Goal: Task Accomplishment & Management: Complete application form

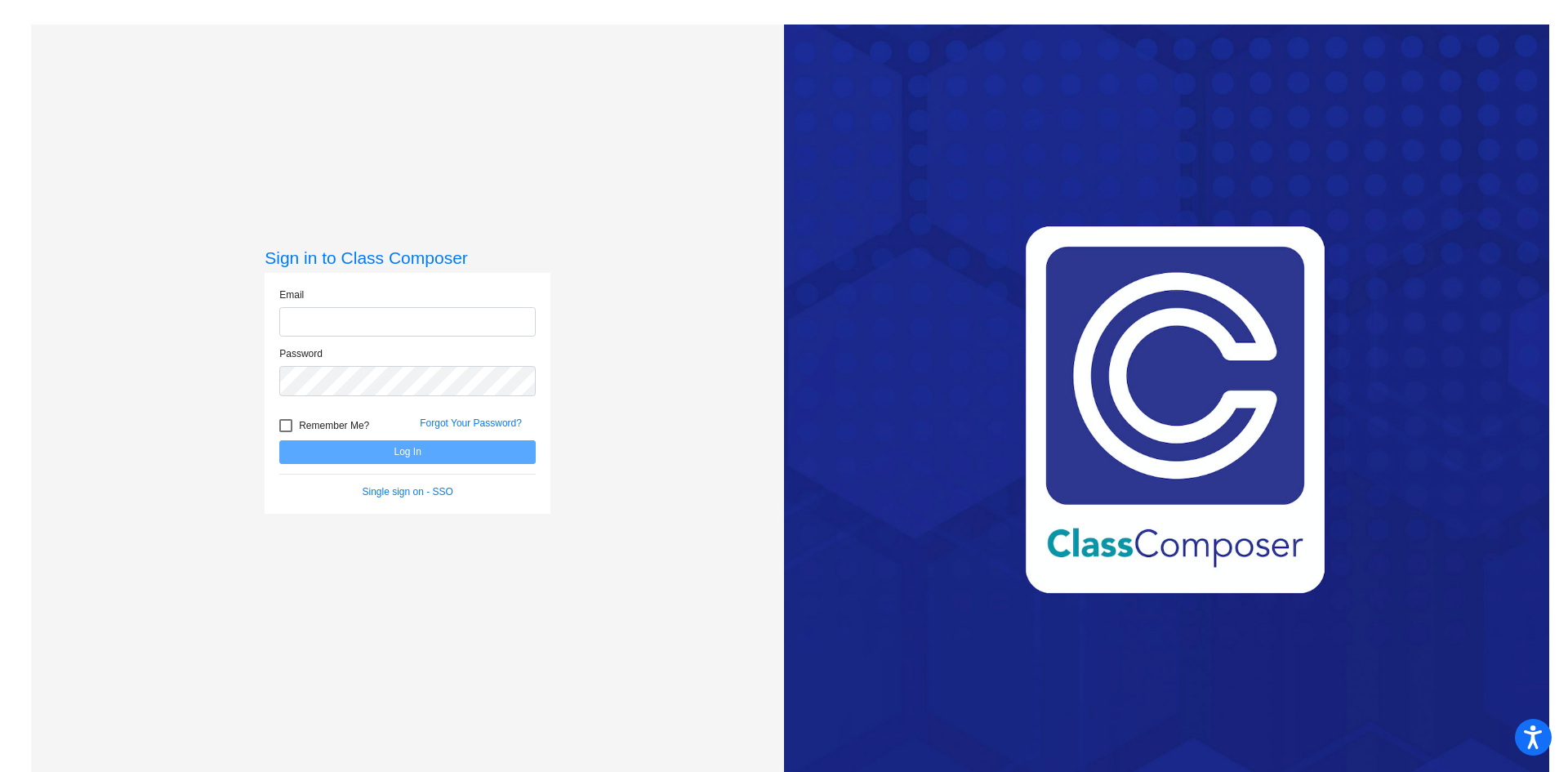
click at [420, 336] on input "email" at bounding box center [407, 322] width 256 height 30
type input "[EMAIL_ADDRESS][DOMAIN_NAME]"
click at [279, 441] on button "Log In" at bounding box center [407, 452] width 256 height 23
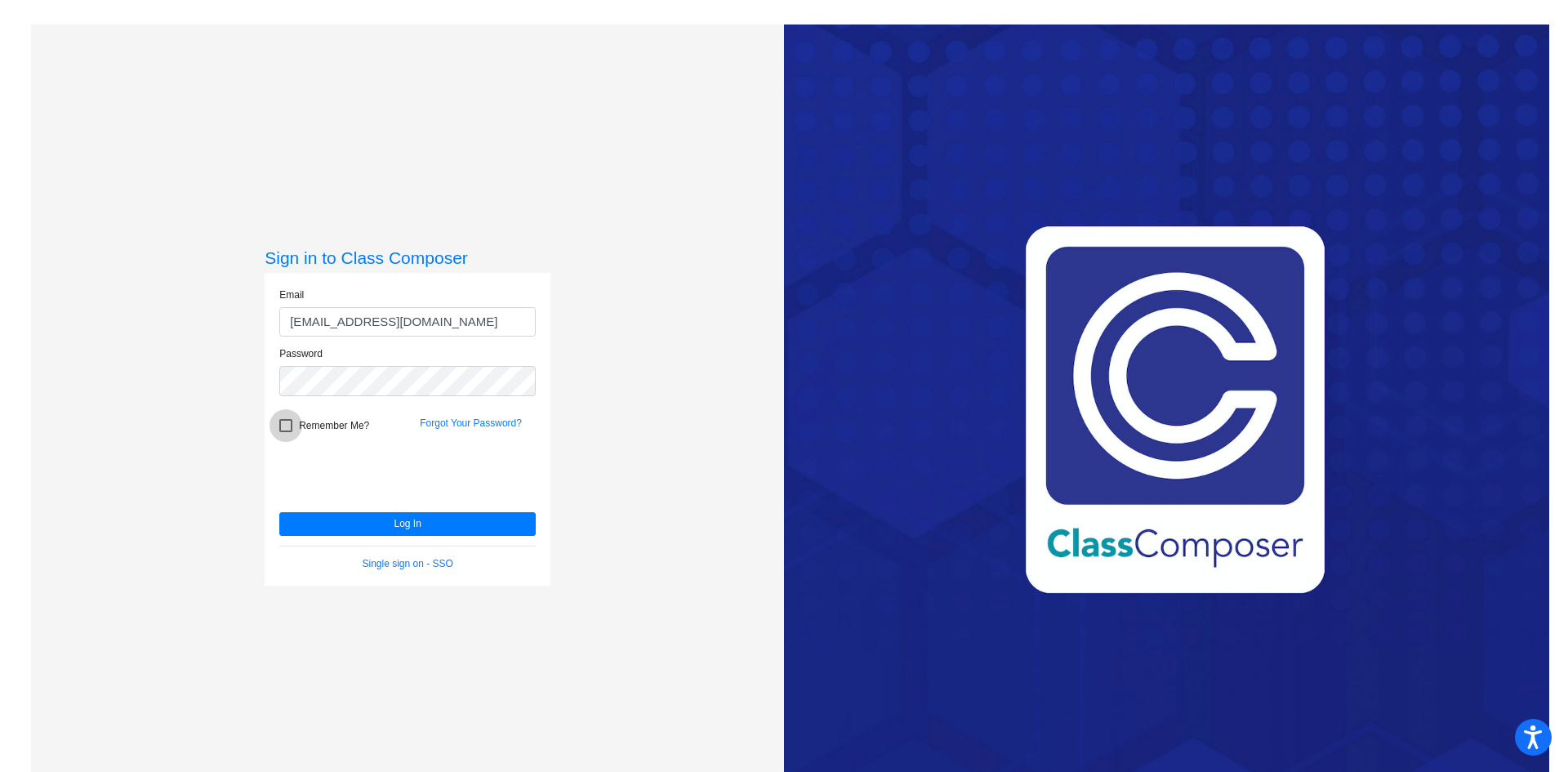
click at [288, 424] on div at bounding box center [286, 426] width 13 height 13
click at [286, 432] on input "Remember Me?" at bounding box center [285, 432] width 1 height 1
click at [290, 424] on div at bounding box center [286, 426] width 13 height 13
click at [286, 432] on input "Remember Me?" at bounding box center [285, 432] width 1 height 1
checkbox input "false"
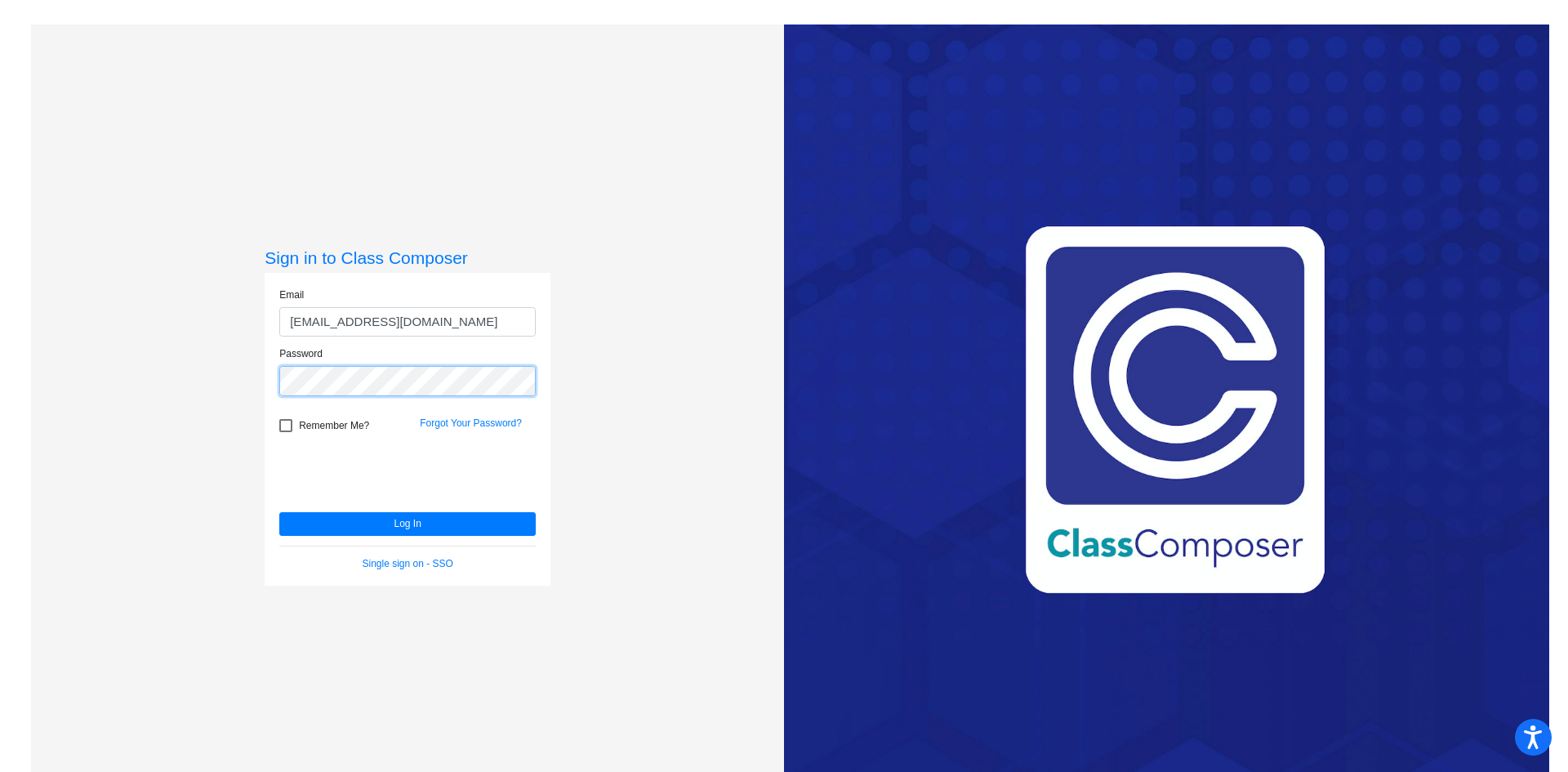
click at [279, 512] on button "Log In" at bounding box center [407, 524] width 256 height 23
click at [316, 506] on div at bounding box center [403, 474] width 248 height 67
click at [319, 524] on button "Log In" at bounding box center [407, 524] width 256 height 23
click at [489, 325] on input "[EMAIL_ADDRESS][DOMAIN_NAME]" at bounding box center [407, 322] width 256 height 30
click at [279, 512] on button "Log In" at bounding box center [407, 524] width 256 height 23
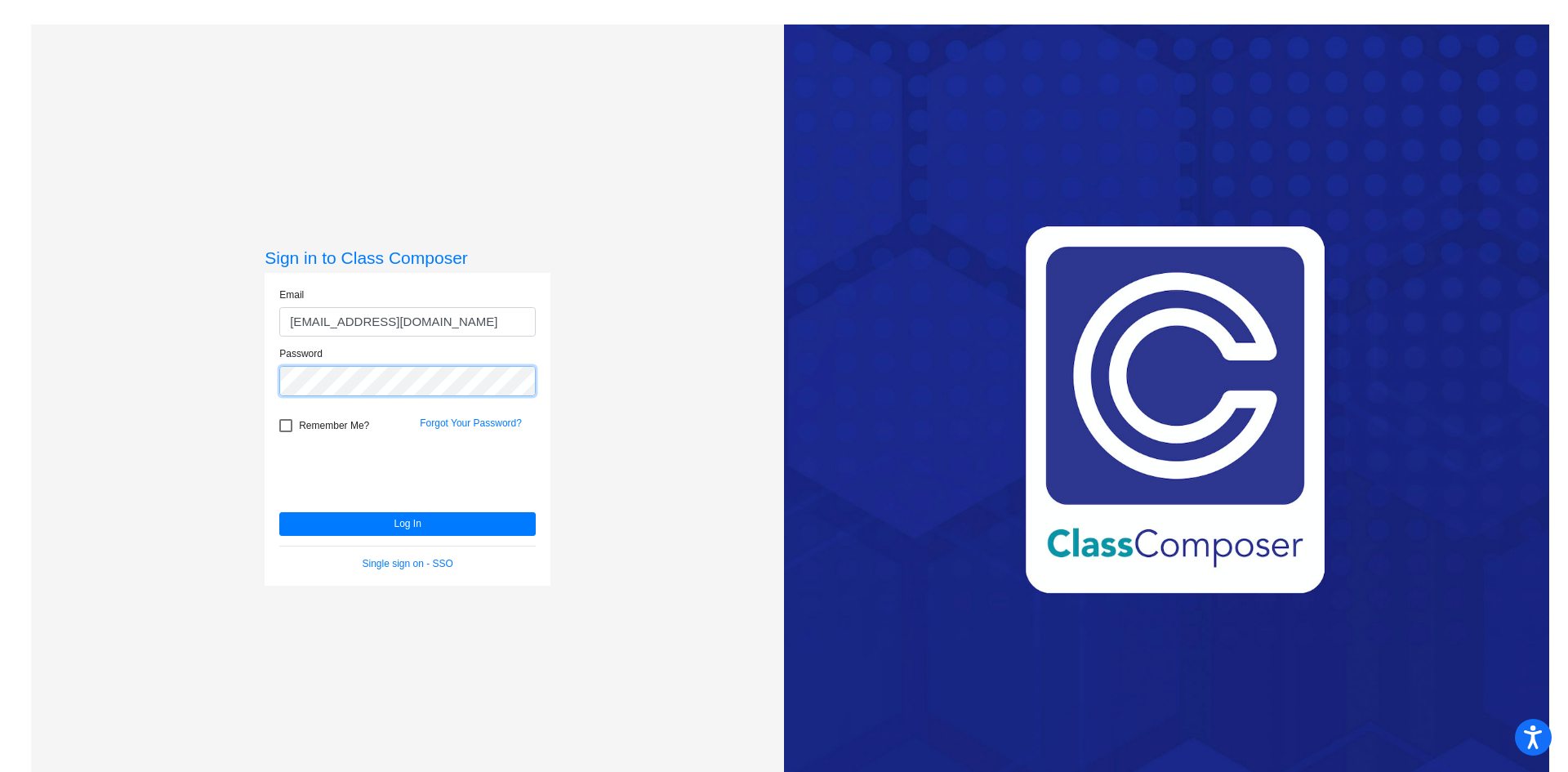
click at [279, 512] on button "Log In" at bounding box center [407, 524] width 256 height 23
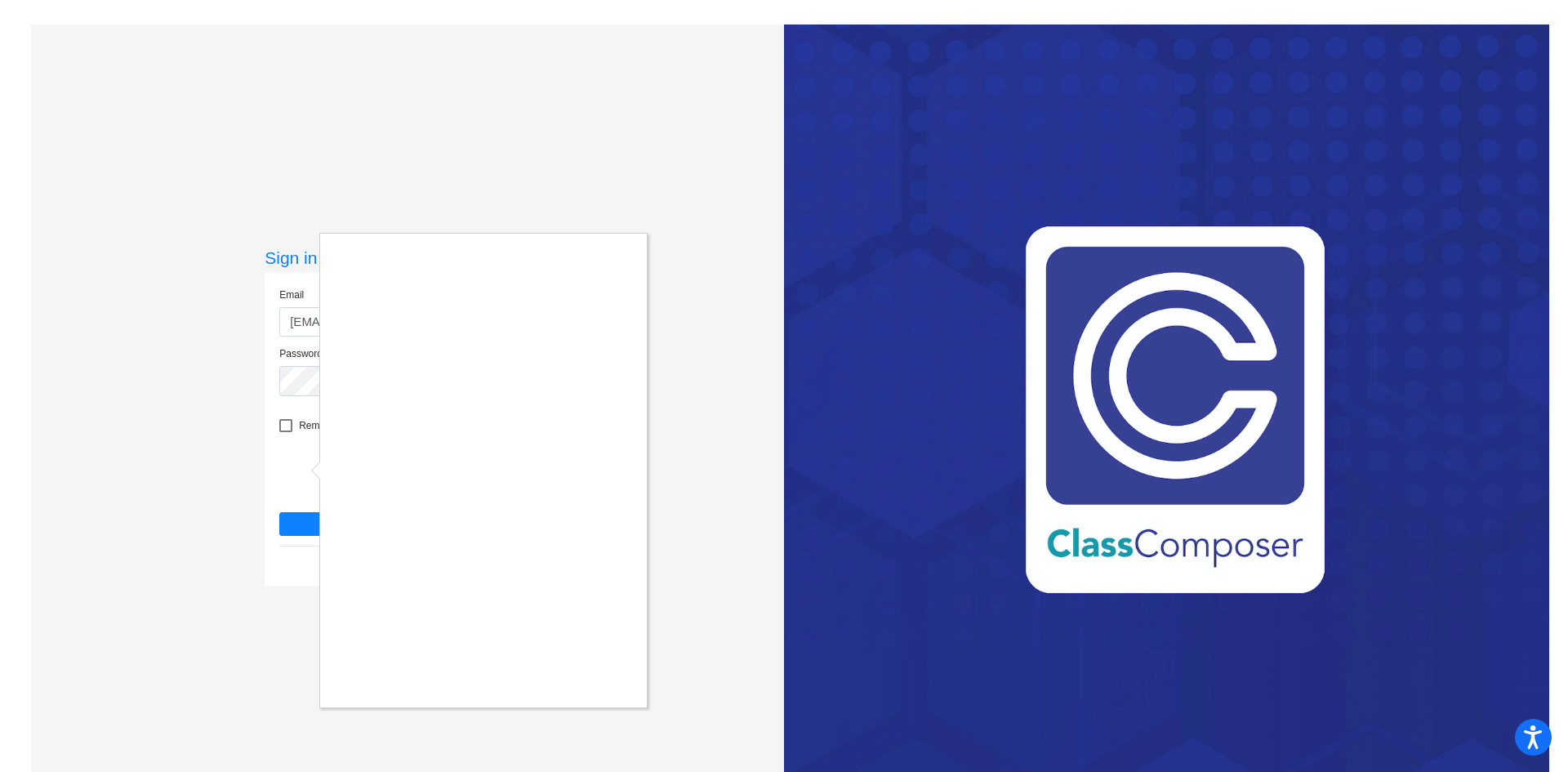
click at [615, 102] on div at bounding box center [784, 386] width 1568 height 772
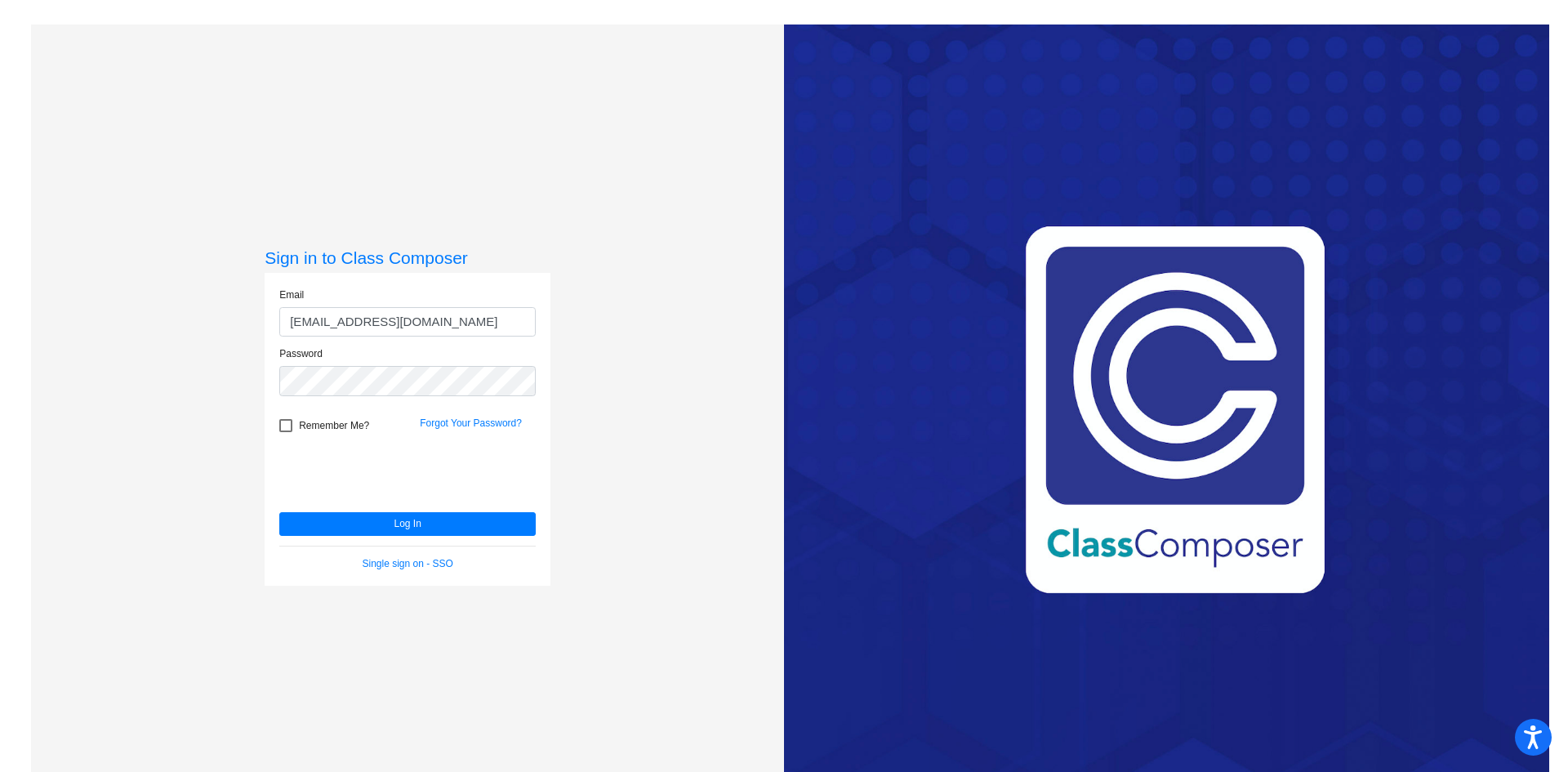
click at [615, 102] on div at bounding box center [784, 386] width 1568 height 772
click at [484, 426] on link "Forgot Your Password?" at bounding box center [470, 423] width 102 height 12
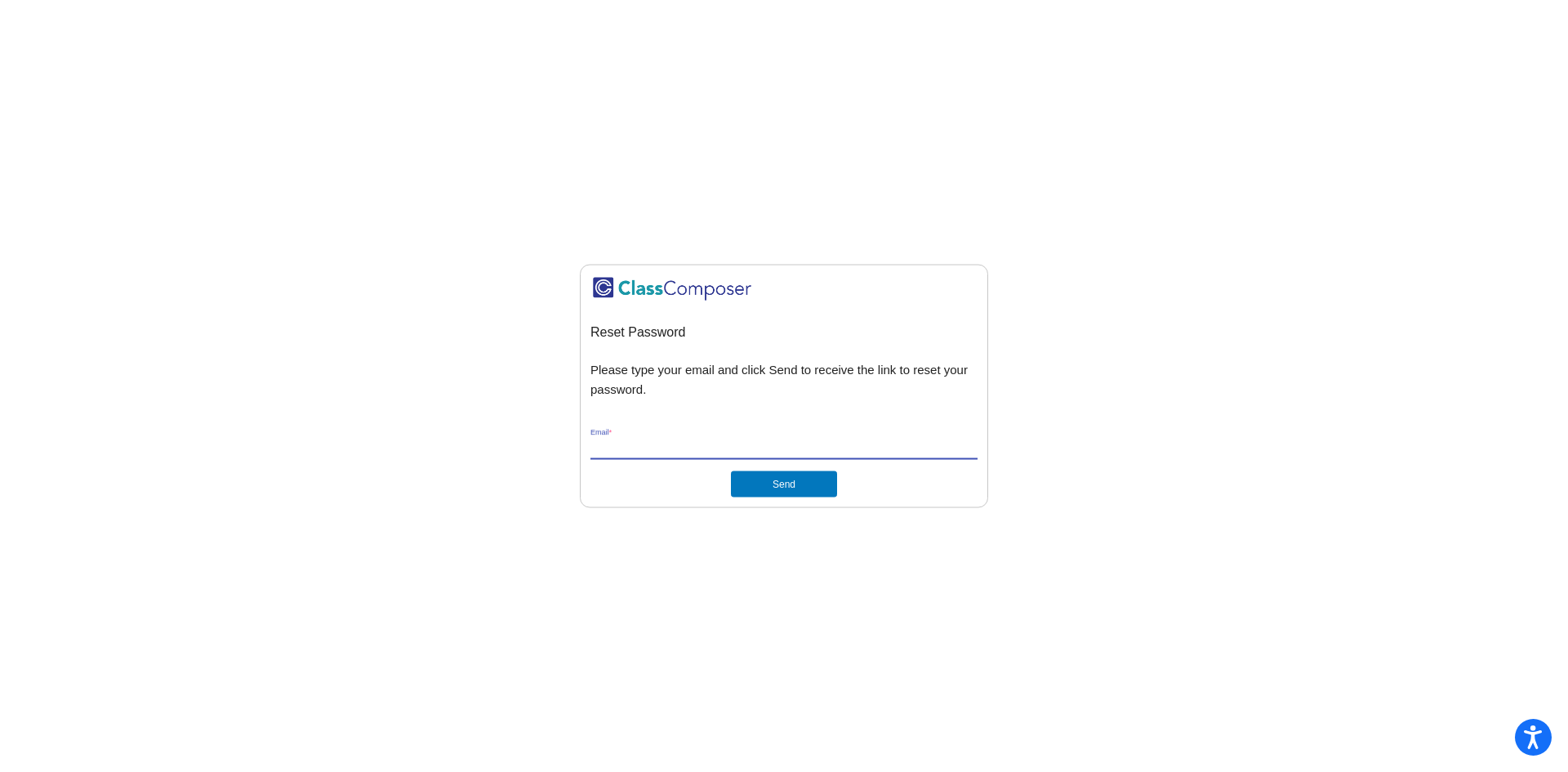
click at [617, 448] on input "Email *" at bounding box center [784, 448] width 387 height 15
click at [757, 477] on button "Send" at bounding box center [784, 484] width 107 height 26
click at [787, 450] on input "[EMAIL_ADDRESS][DOMAIN_NAME]" at bounding box center [784, 448] width 387 height 15
type input "K"
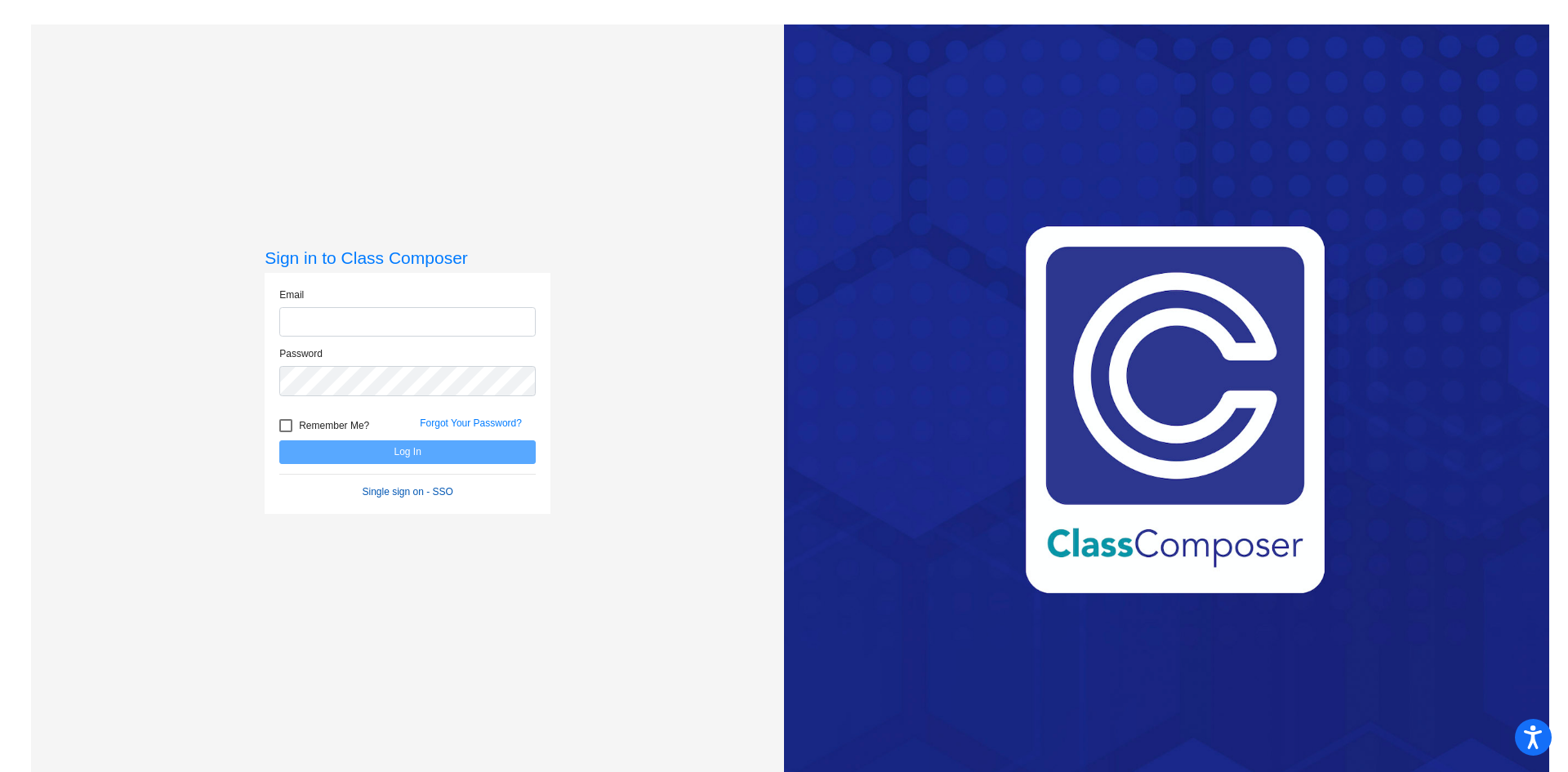
click at [405, 491] on link "Single sign on - SSO" at bounding box center [407, 492] width 91 height 12
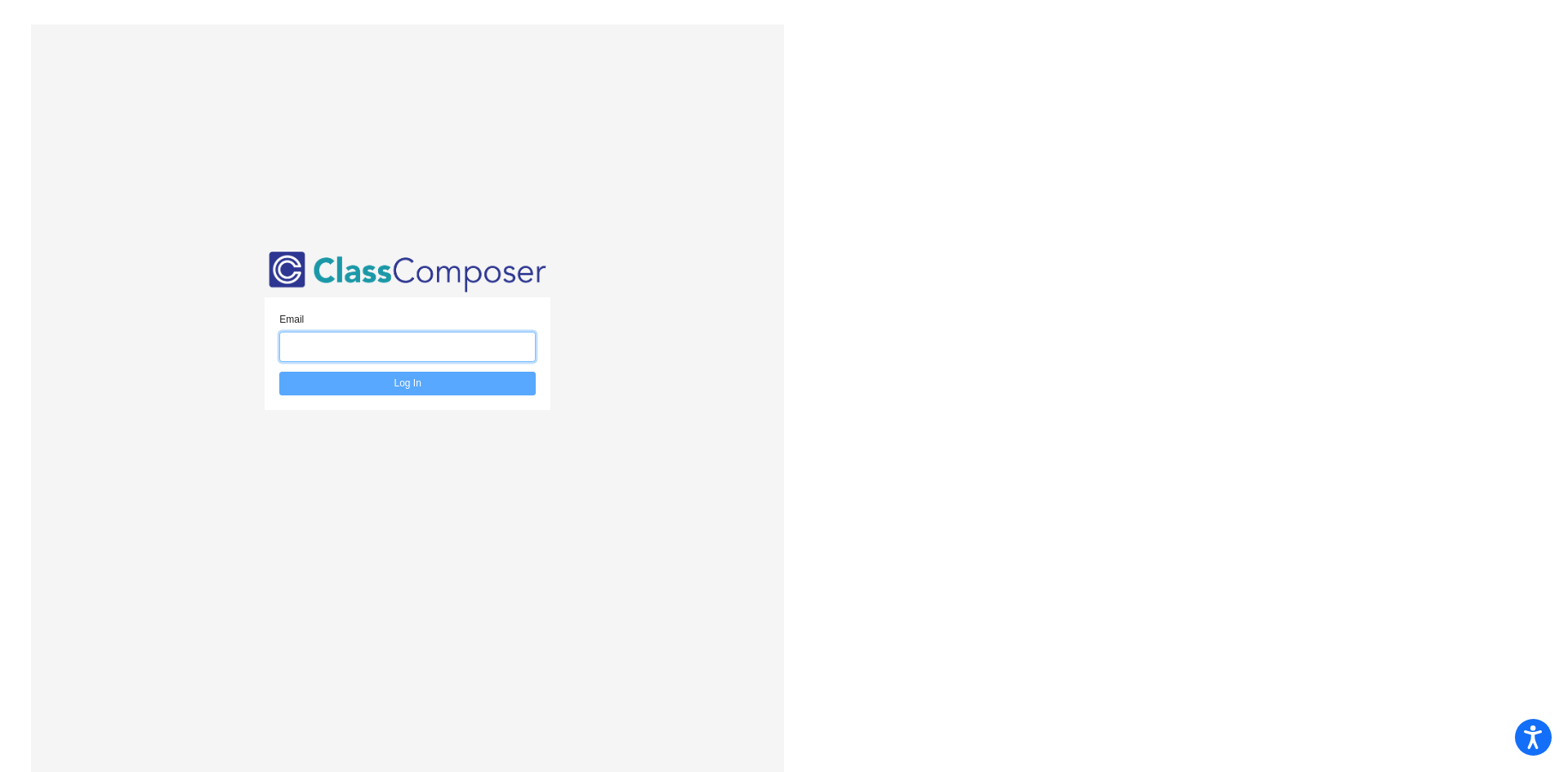
click at [409, 345] on input "email" at bounding box center [407, 346] width 256 height 30
type input "[EMAIL_ADDRESS][DOMAIN_NAME]"
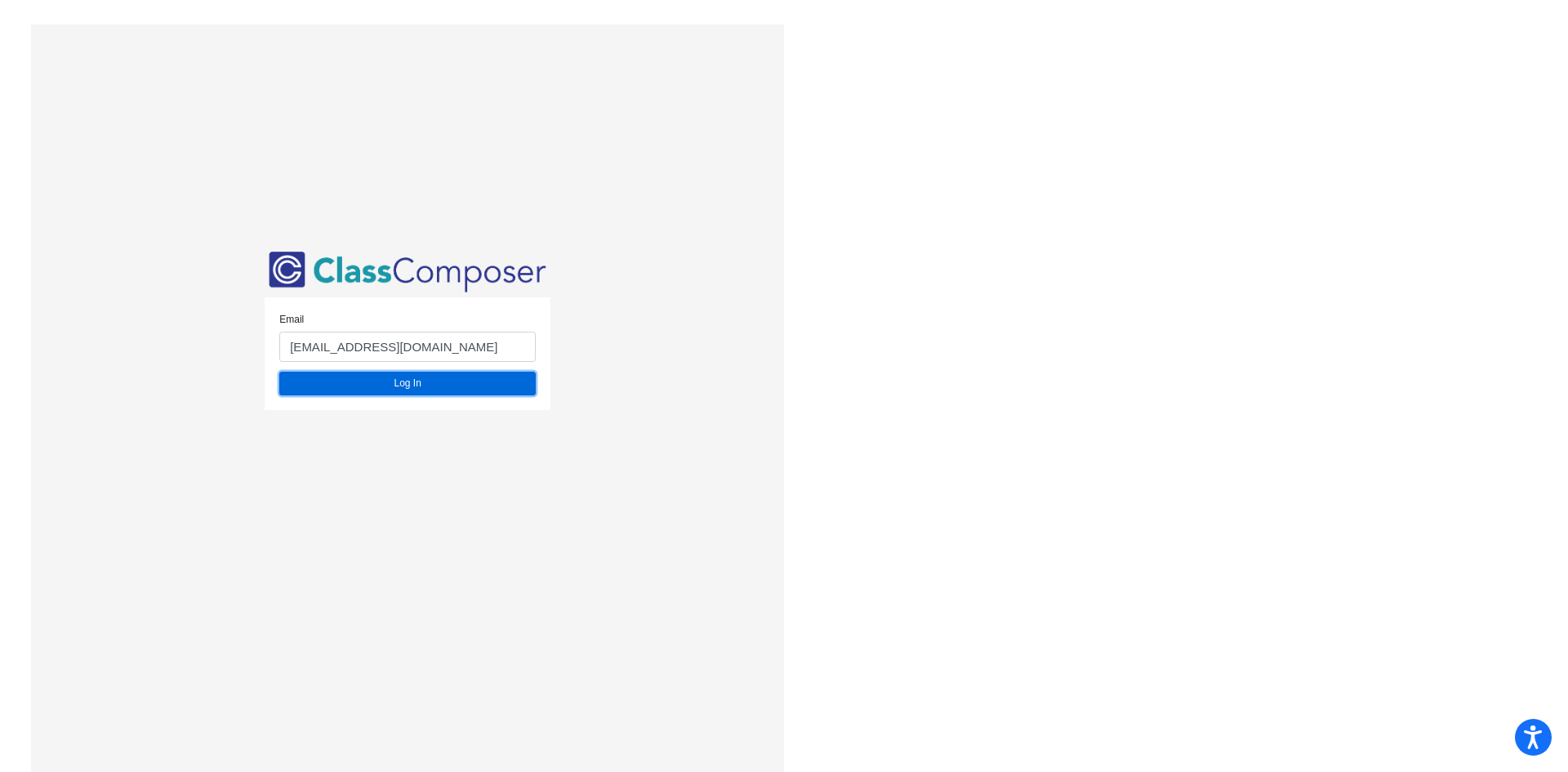
click at [405, 390] on button "Log In" at bounding box center [407, 383] width 256 height 23
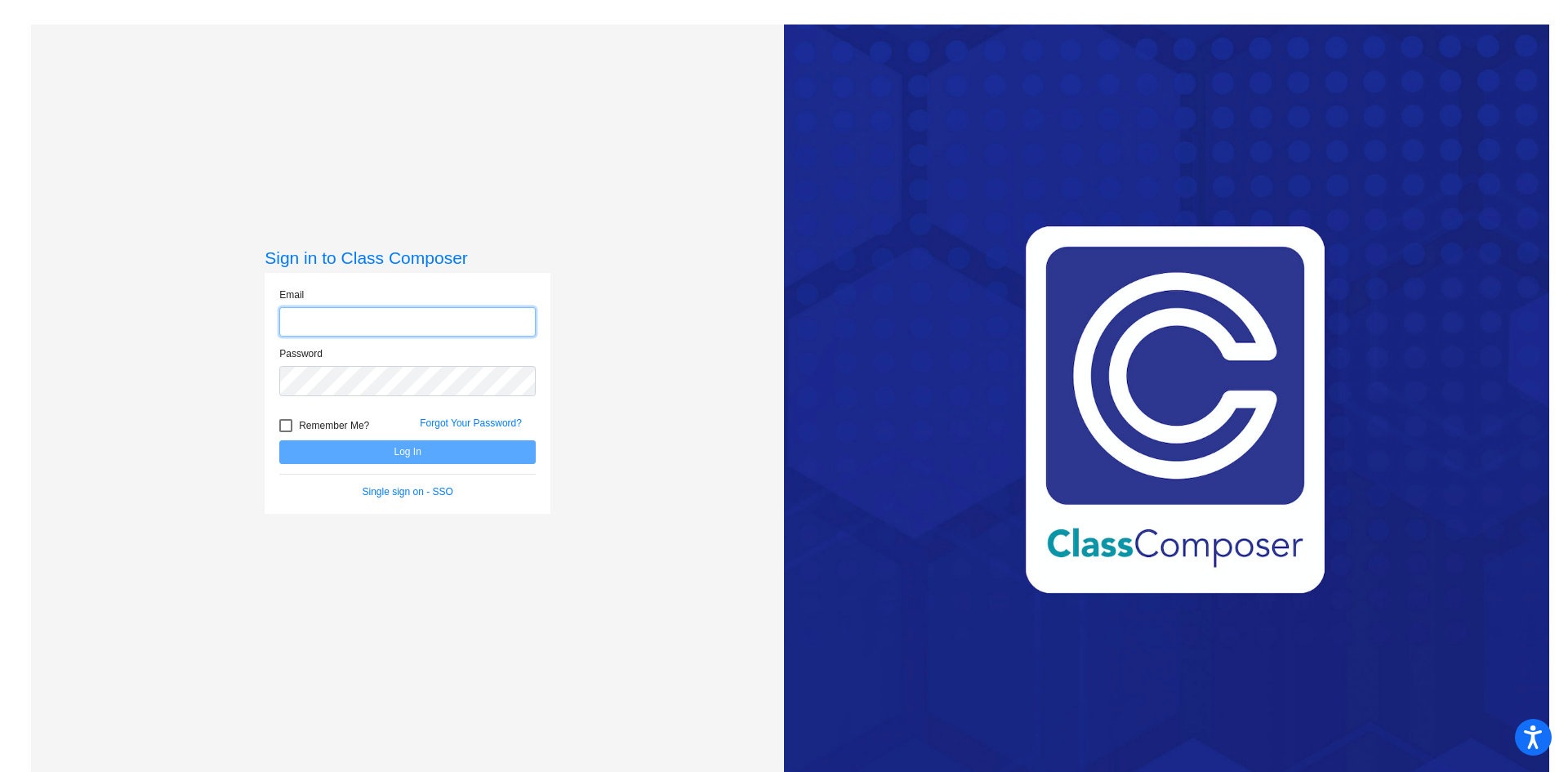
click at [312, 321] on input "email" at bounding box center [407, 322] width 256 height 30
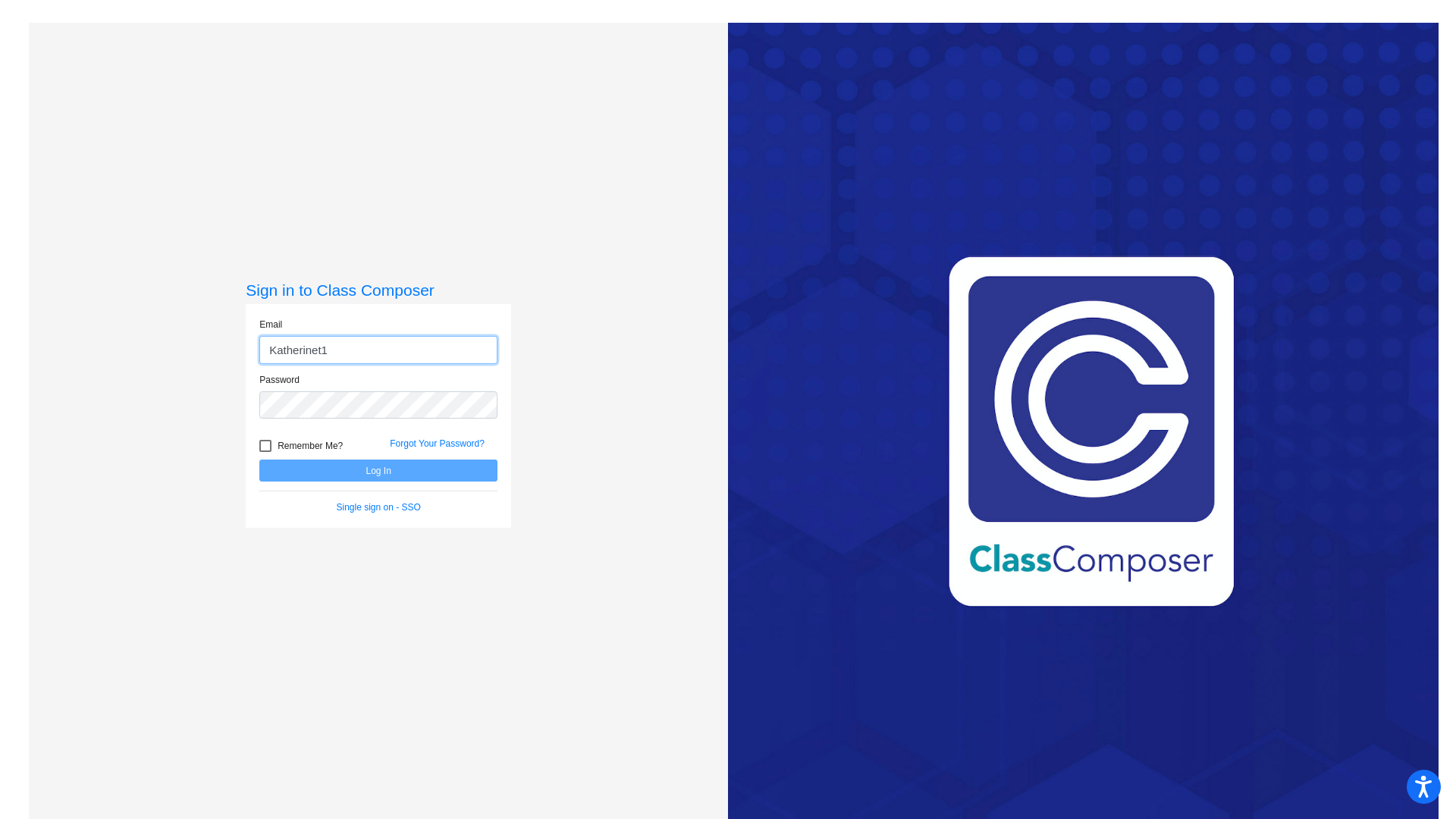
type input "[EMAIL_ADDRESS][DOMAIN_NAME]"
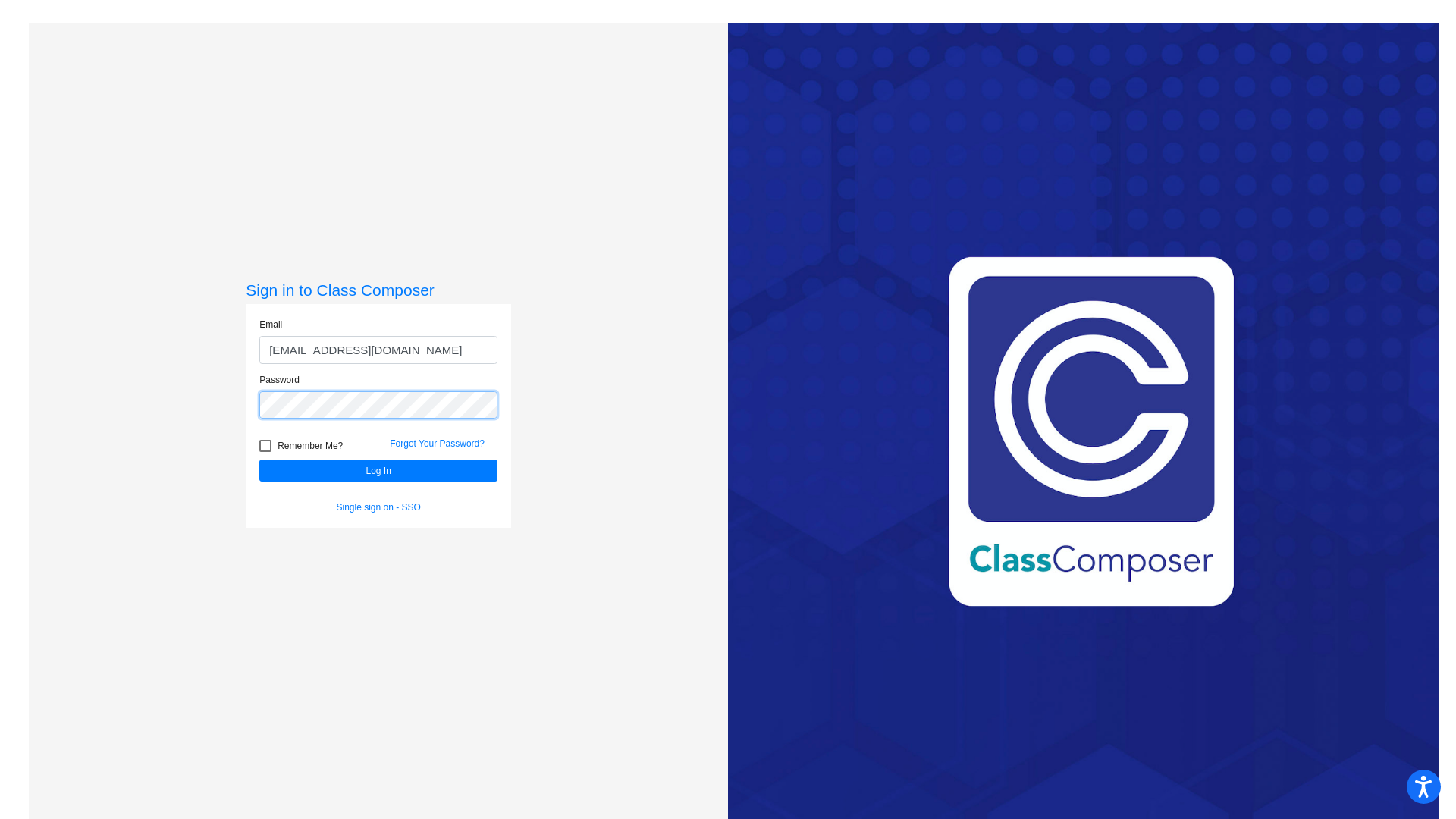
click at [259, 459] on button "Log In" at bounding box center [378, 470] width 238 height 22
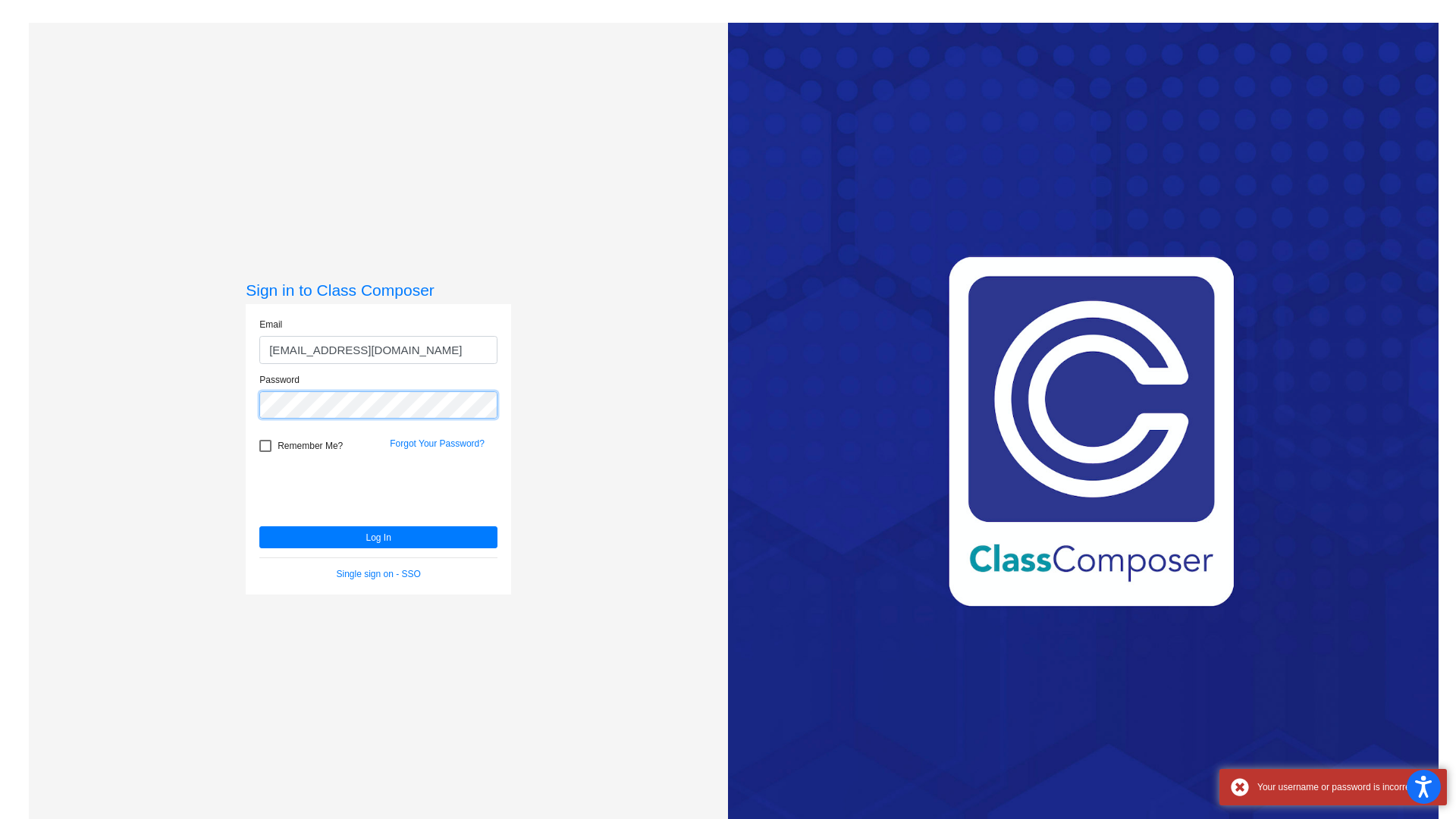
click at [259, 527] on button "Log In" at bounding box center [378, 537] width 238 height 22
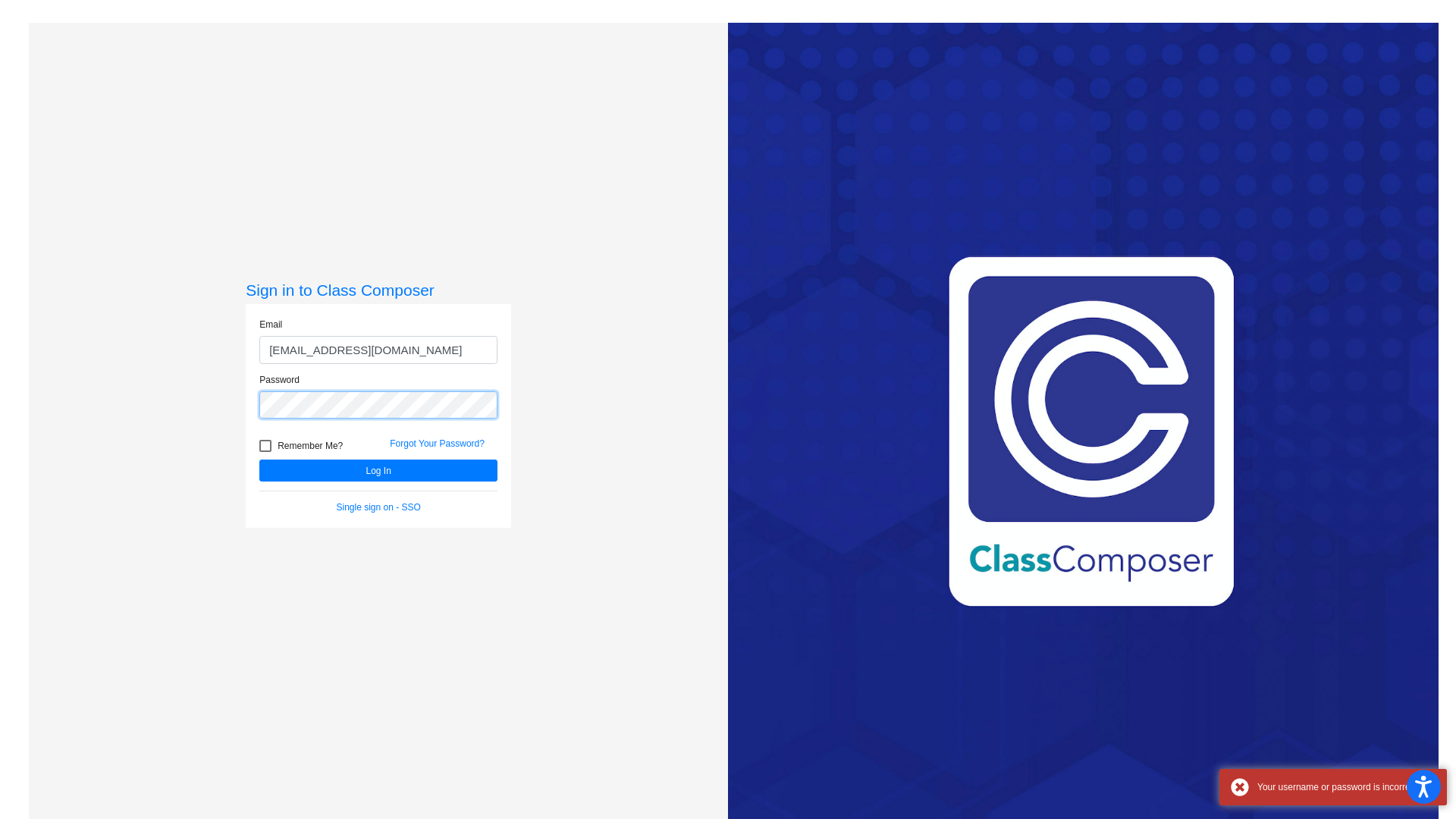
click at [259, 459] on button "Log In" at bounding box center [378, 470] width 238 height 22
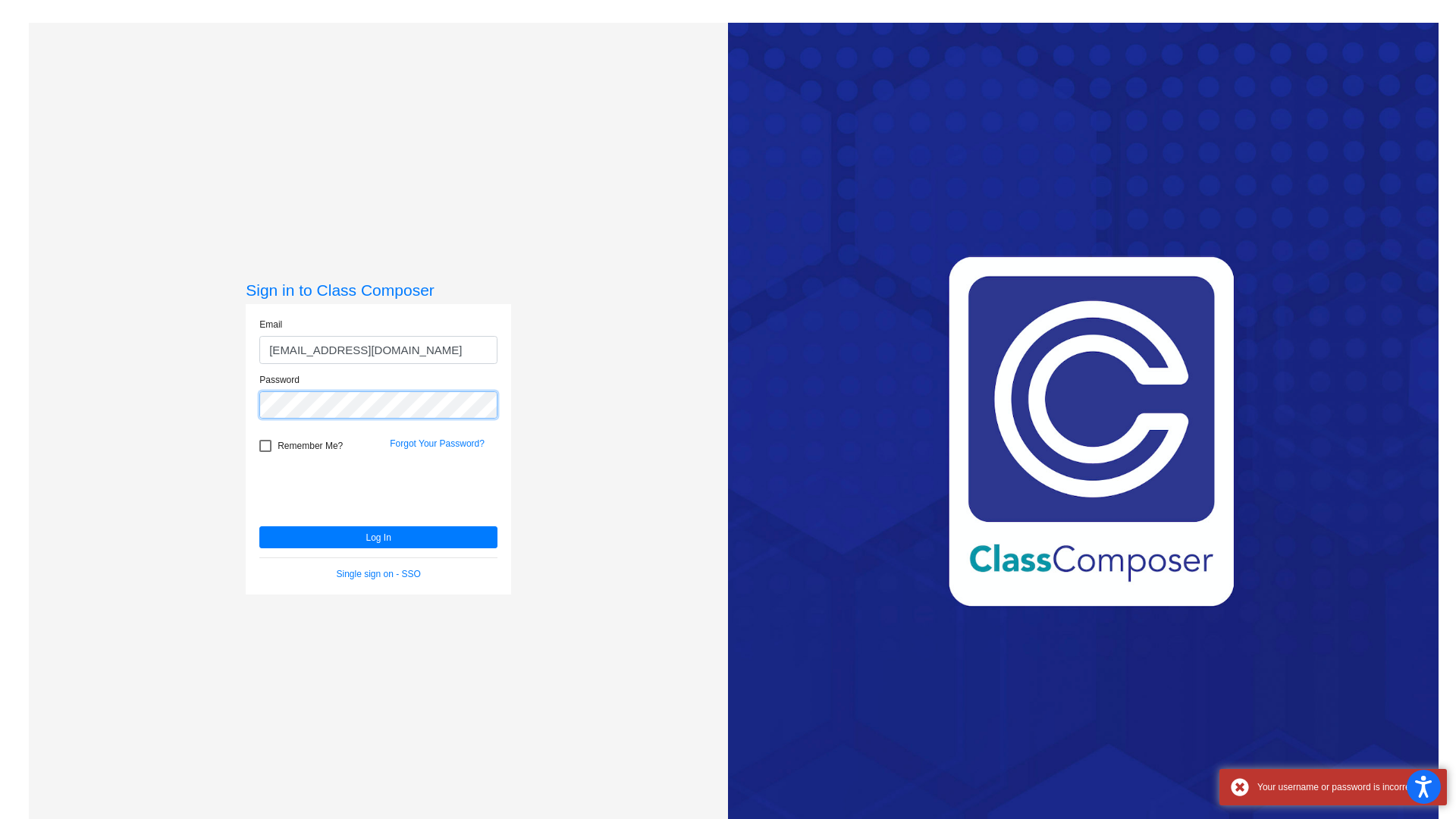
click at [259, 527] on button "Log In" at bounding box center [378, 537] width 238 height 22
